Goal: Check status: Check status

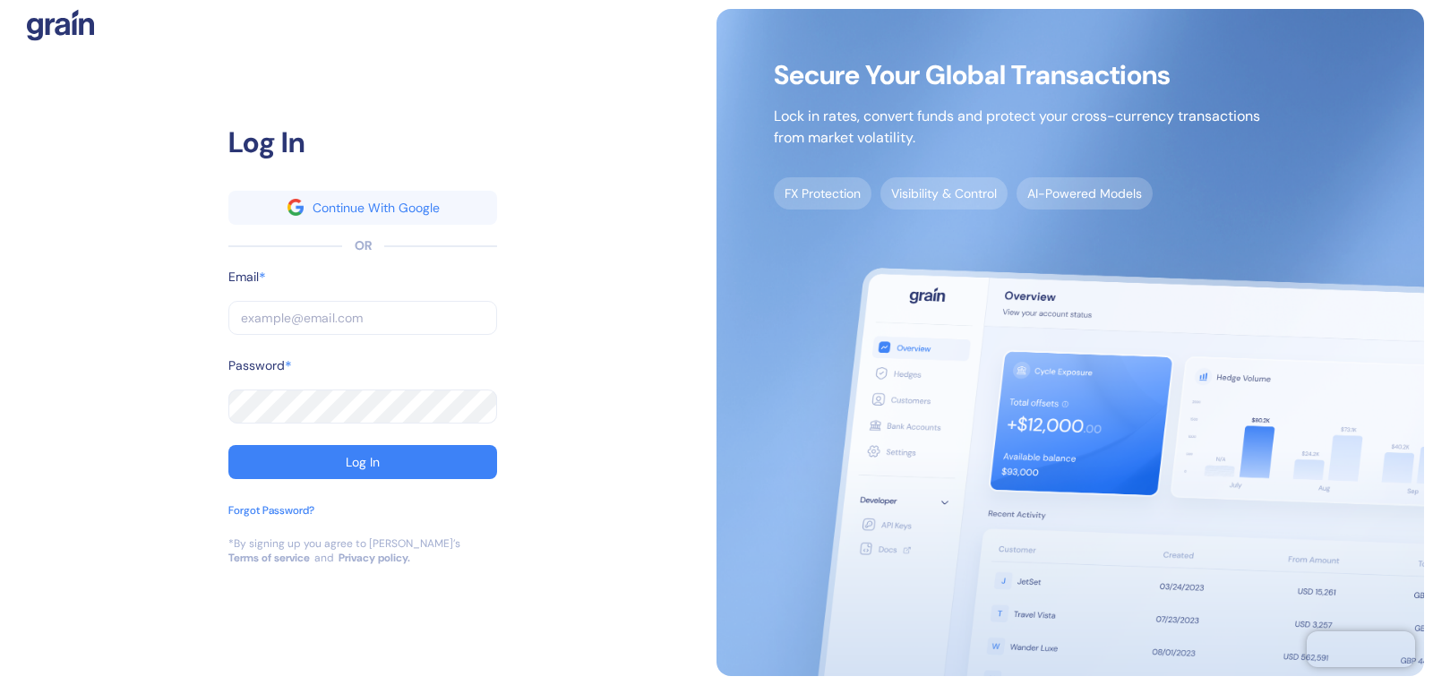
drag, startPoint x: 283, startPoint y: 319, endPoint x: 309, endPoint y: 372, distance: 58.9
click at [283, 319] on input "text" at bounding box center [362, 318] width 269 height 34
paste input "[EMAIL_ADDRESS][DOMAIN_NAME]"
type input "[EMAIL_ADDRESS][DOMAIN_NAME]"
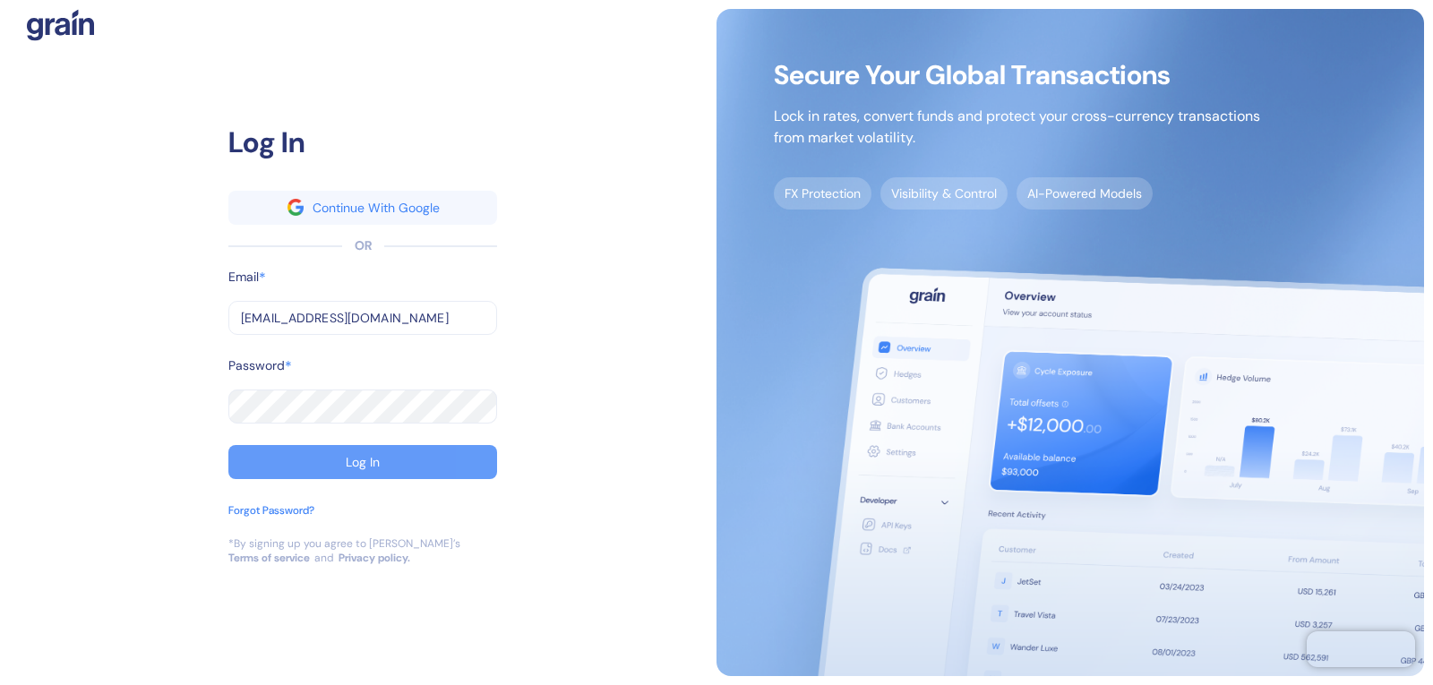
type input "[EMAIL_ADDRESS][DOMAIN_NAME]"
click at [305, 459] on button "Log In" at bounding box center [362, 462] width 269 height 34
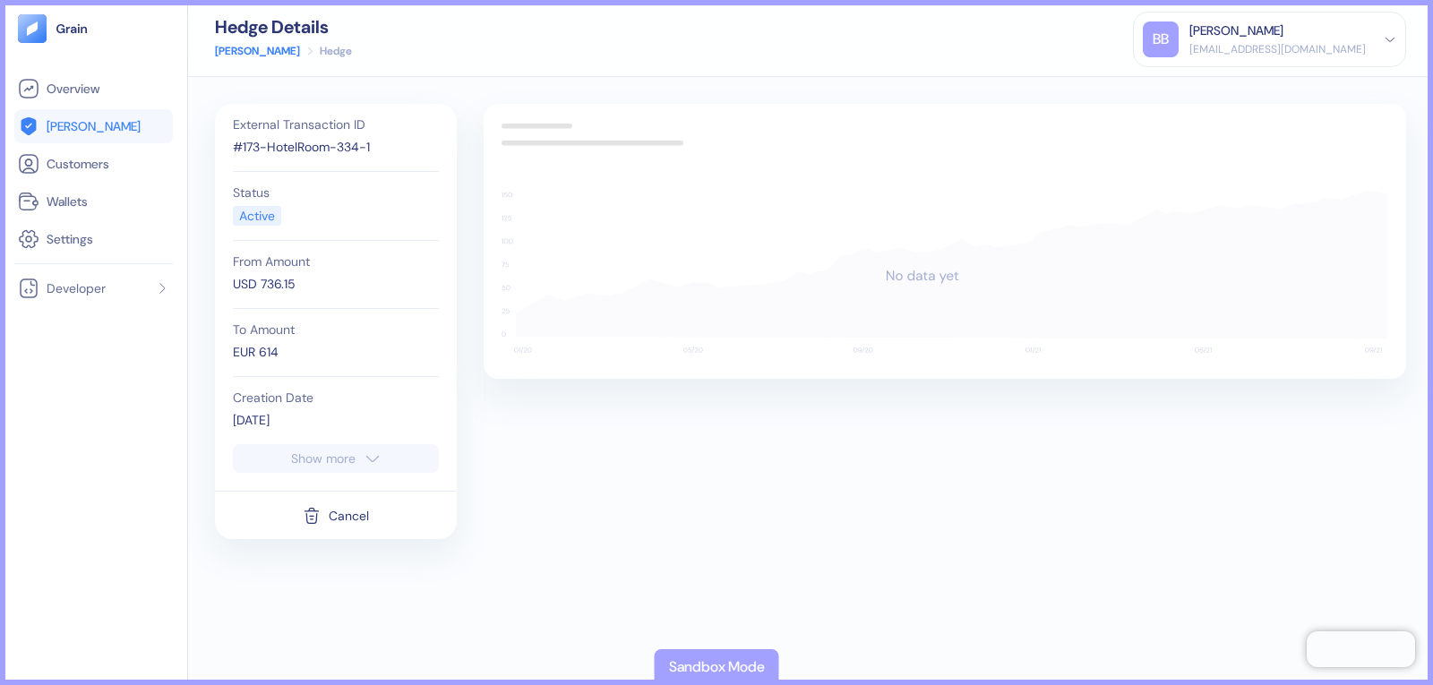
click at [931, 240] on icon at bounding box center [945, 275] width 887 height 171
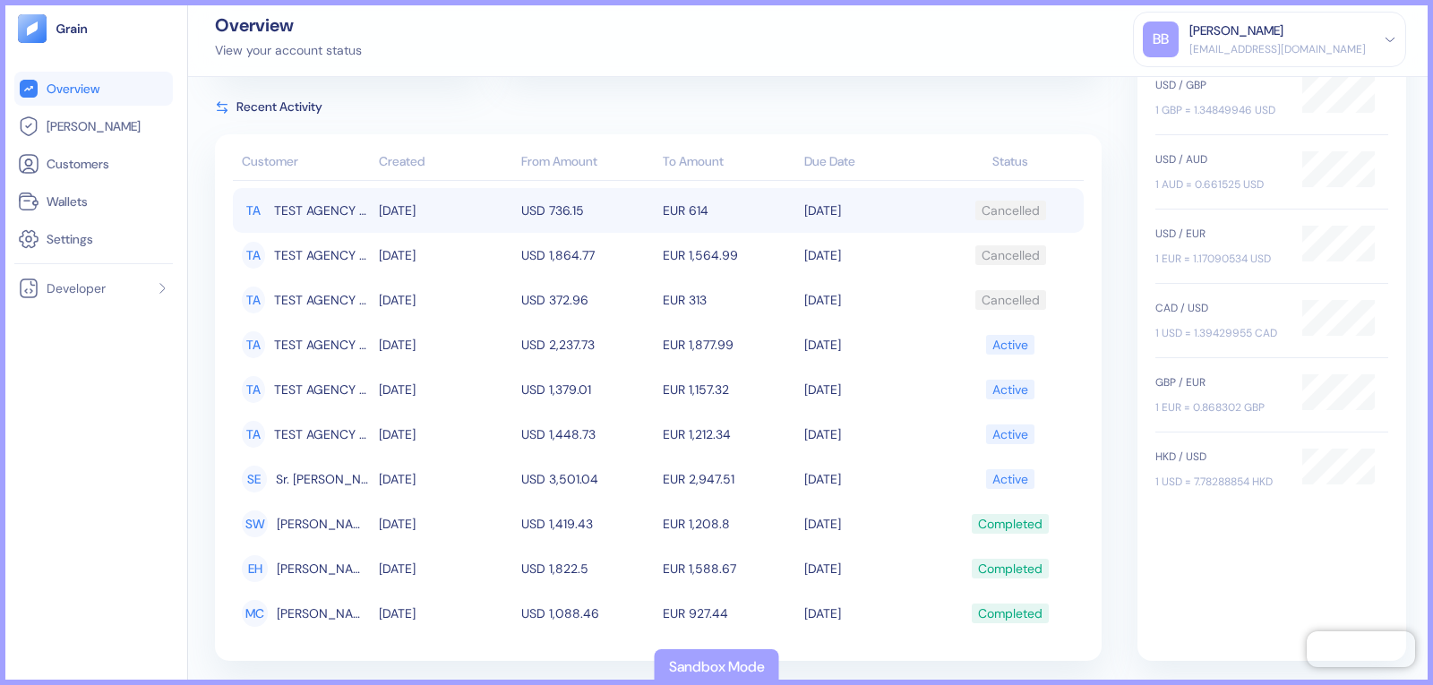
scroll to position [258, 0]
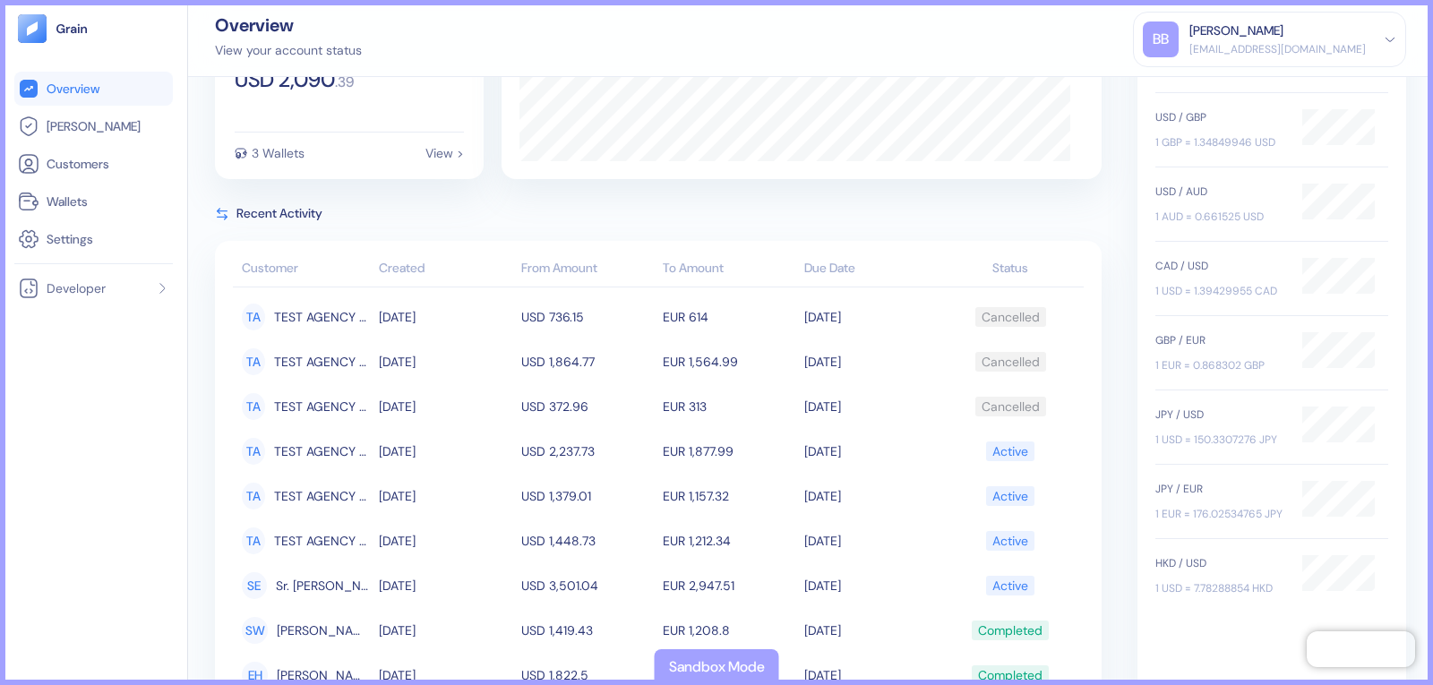
scroll to position [258, 0]
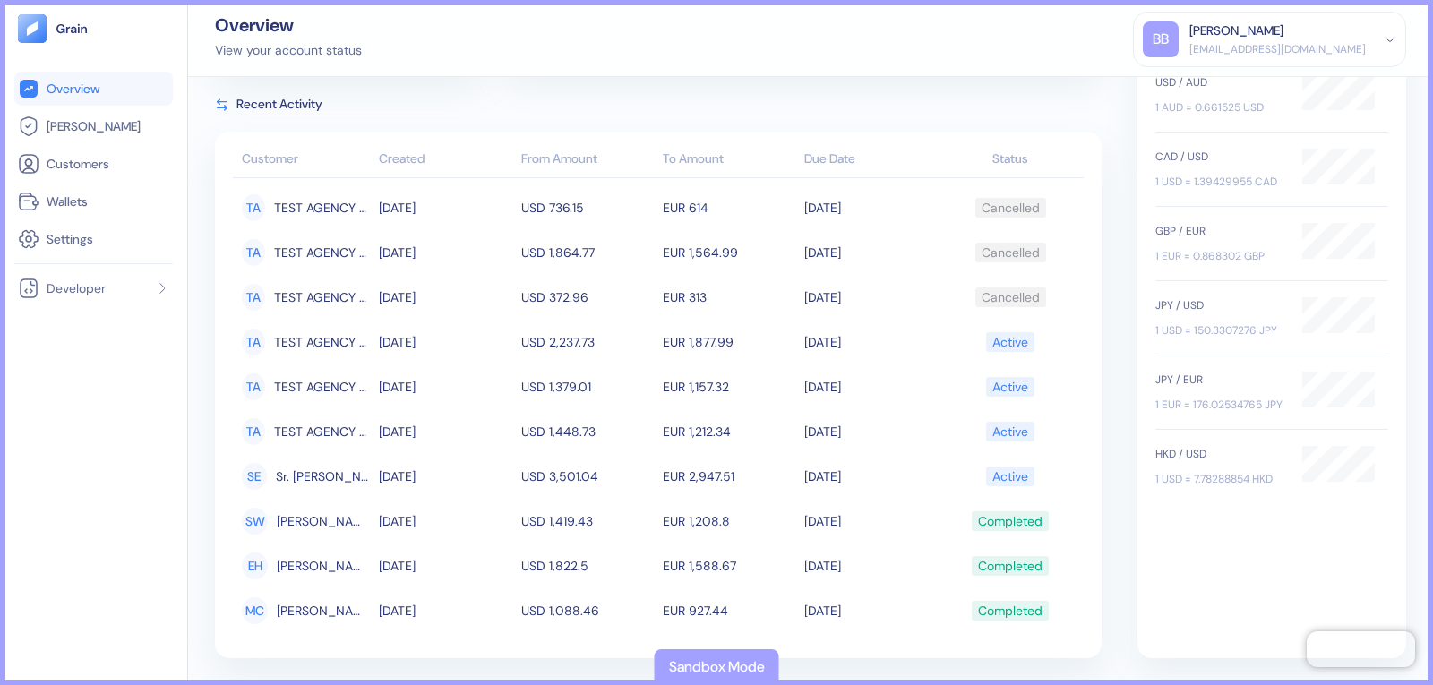
click at [1102, 519] on div "Cash Flow Available Balance USD 2,090 . 39 3 Wallets View > Hedge Volume Total:…" at bounding box center [810, 252] width 1191 height 812
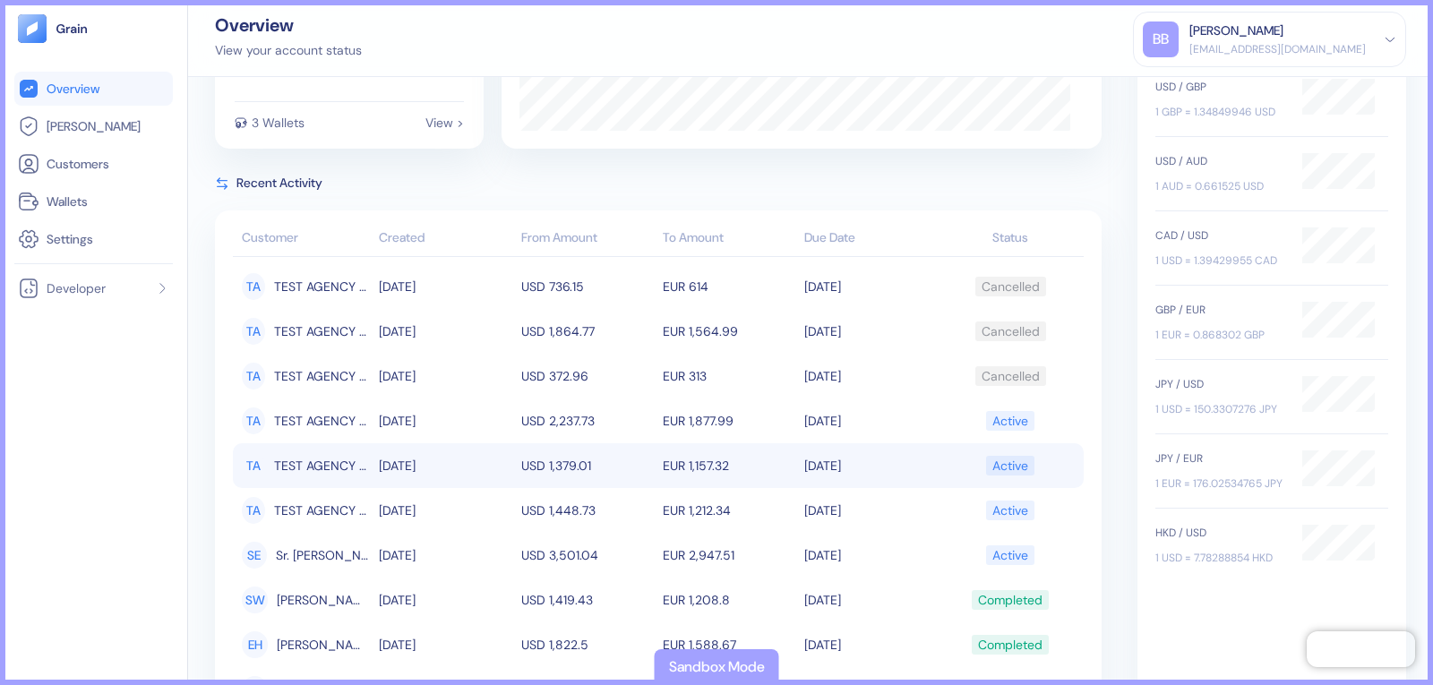
scroll to position [258, 0]
